Goal: Information Seeking & Learning: Find specific fact

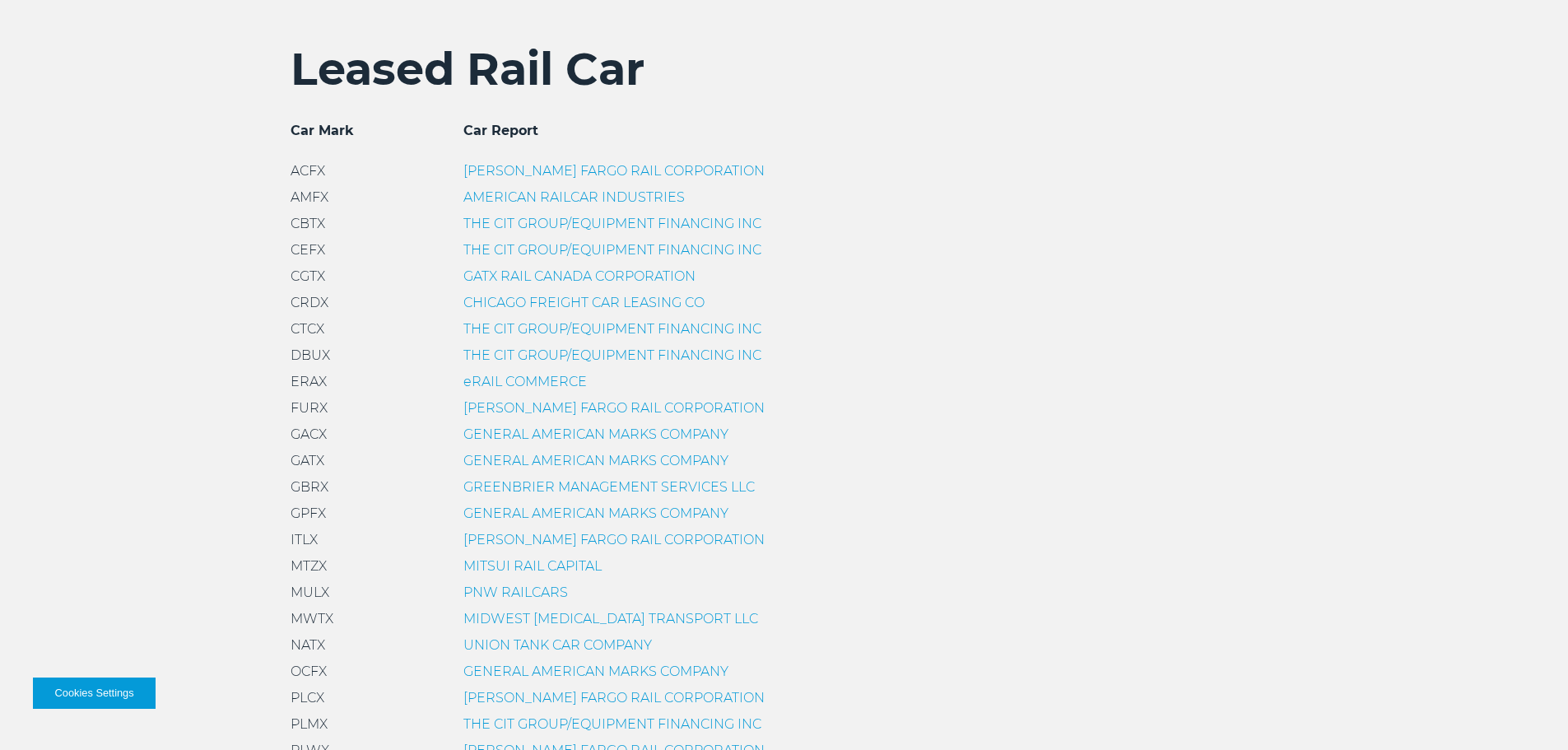
scroll to position [659, 0]
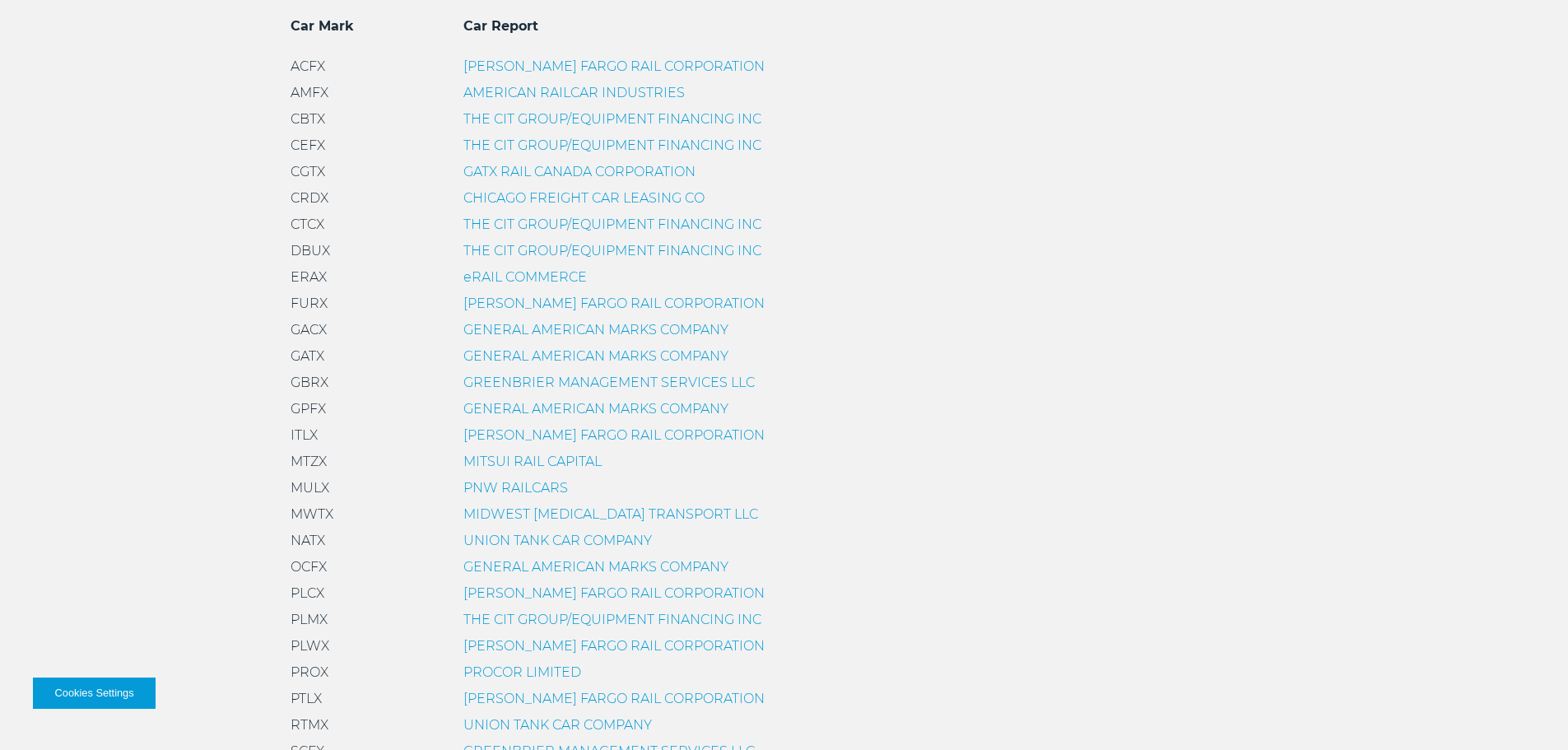
click at [545, 222] on link "THE CIT GROUP/EQUIPMENT FINANCING INC" at bounding box center [613, 224] width 298 height 15
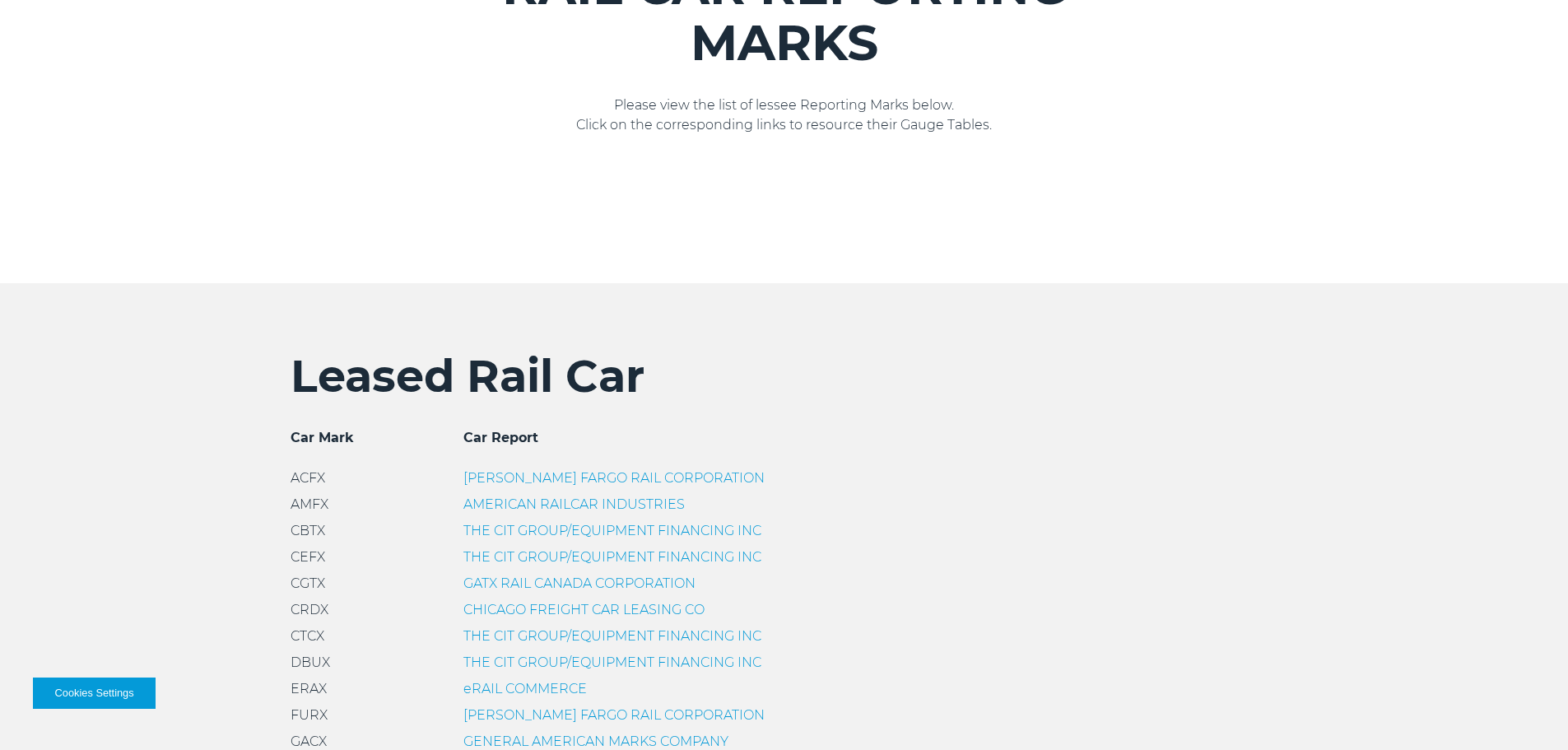
scroll to position [244, 0]
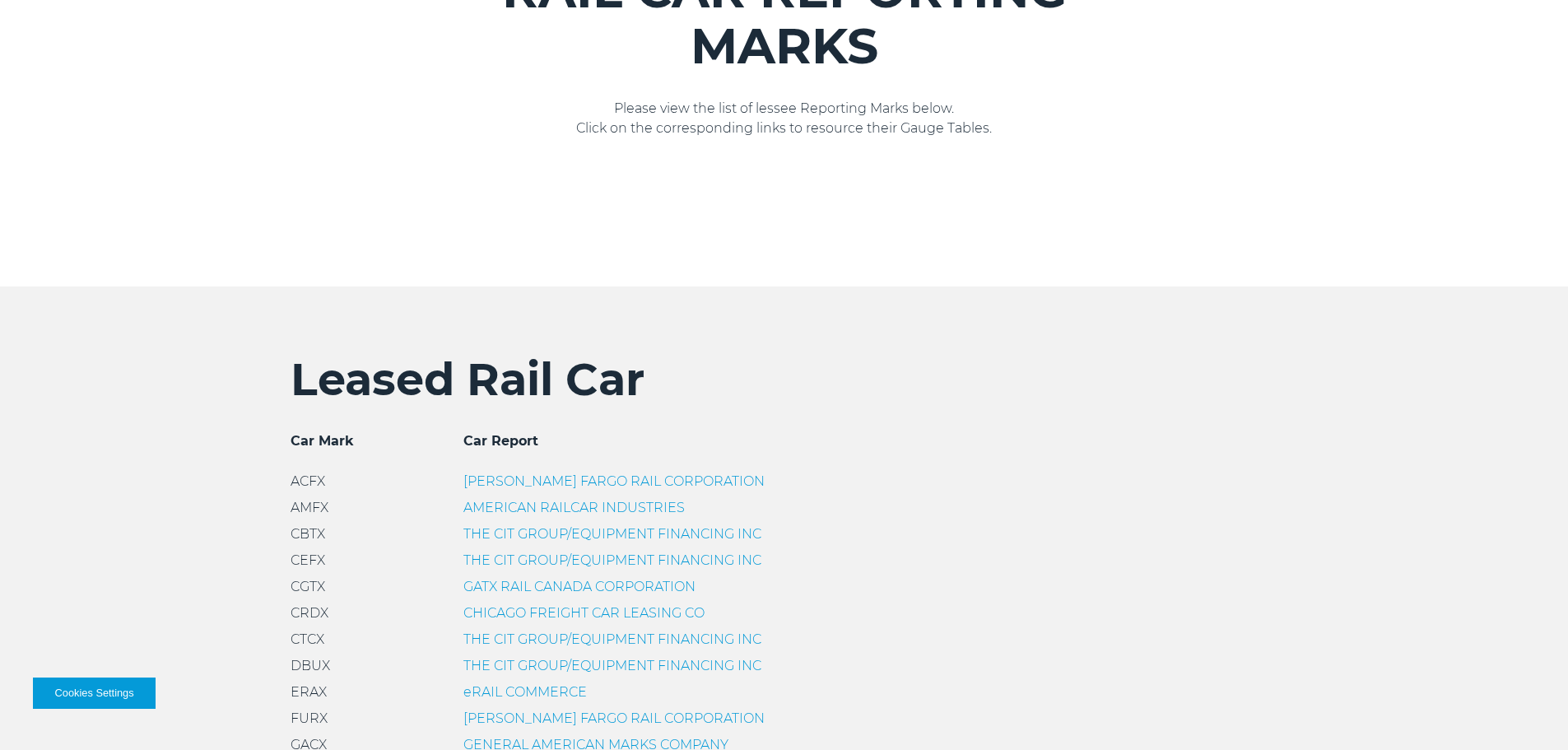
drag, startPoint x: 637, startPoint y: 624, endPoint x: 280, endPoint y: 355, distance: 447.0
copy div "Leased Rail Car Car Mark Car Report ACFX [PERSON_NAME] FARGO RAIL CORPORATION A…"
